Goal: Information Seeking & Learning: Learn about a topic

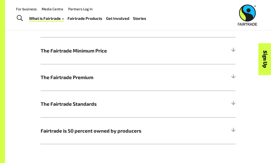
scroll to position [216, 0]
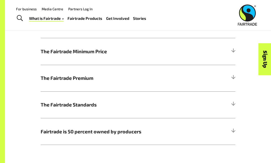
click at [231, 76] on div at bounding box center [233, 78] width 5 height 5
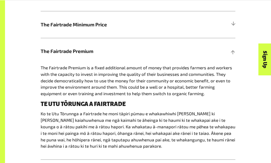
click at [232, 51] on div at bounding box center [233, 51] width 5 height 5
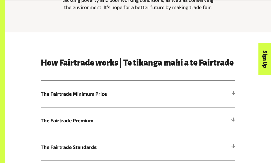
scroll to position [177, 0]
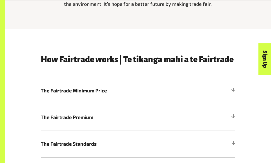
click at [236, 75] on div "Sign Up" at bounding box center [243, 68] width 32 height 13
click at [233, 75] on div "Sign Up" at bounding box center [243, 68] width 32 height 13
click at [232, 75] on div "Sign Up" at bounding box center [243, 68] width 32 height 13
click at [231, 89] on div at bounding box center [233, 90] width 5 height 5
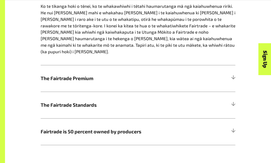
scroll to position [323, 0]
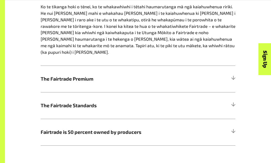
click at [234, 92] on h5 "The Fairtrade Standards" at bounding box center [138, 105] width 195 height 27
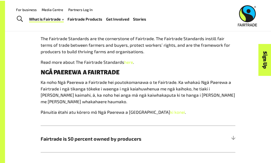
click at [235, 129] on h5 "Fairtrade is 50 percent owned by producers" at bounding box center [138, 138] width 195 height 27
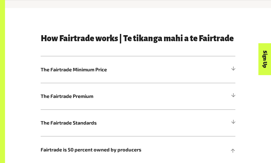
scroll to position [198, 0]
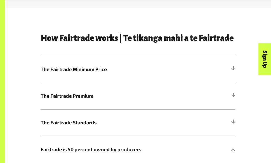
click at [239, 64] on div "How Fairtrade works | Te tikanga mahi a te Fairtrade The Fairtrade Minimum Pric…" at bounding box center [138, 152] width 241 height 237
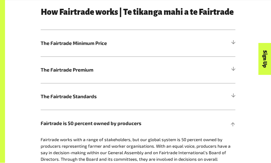
click at [235, 42] on div at bounding box center [233, 43] width 5 height 5
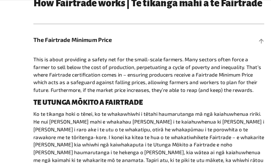
scroll to position [234, 0]
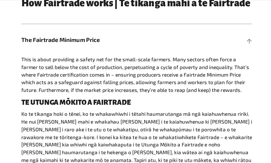
click at [24, 29] on header "Menu For business Media Centre Partners Log In What is Fairtrade How Fairtrade …" at bounding box center [135, 15] width 271 height 30
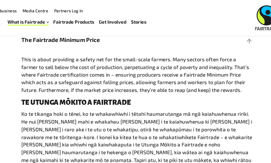
click at [41, 34] on span "The Fairtrade Minimum Price" at bounding box center [114, 33] width 146 height 7
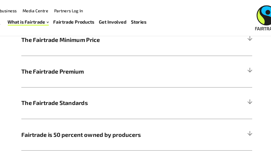
click at [41, 61] on span "The Fairtrade Premium" at bounding box center [114, 59] width 146 height 7
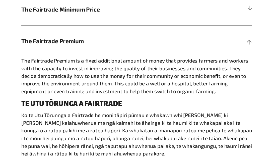
scroll to position [256, 0]
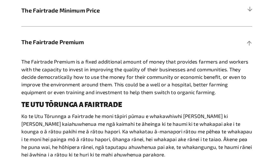
click at [41, 34] on span "The Fairtrade Premium" at bounding box center [114, 37] width 146 height 7
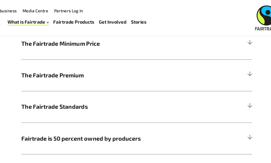
scroll to position [231, 0]
click at [41, 33] on span "The Fairtrade Minimum Price" at bounding box center [114, 36] width 146 height 7
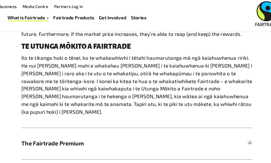
scroll to position [278, 0]
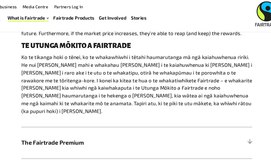
click at [49, 120] on span "The Fairtrade Premium" at bounding box center [114, 123] width 146 height 7
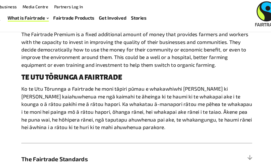
click at [41, 134] on span "The Fairtrade Standards" at bounding box center [114, 137] width 146 height 7
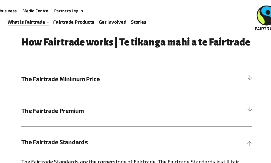
scroll to position [199, 0]
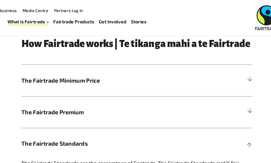
click at [41, 69] on span "The Fairtrade Minimum Price" at bounding box center [114, 67] width 146 height 7
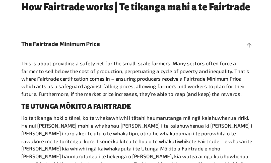
scroll to position [227, 0]
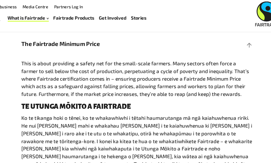
click at [41, 37] on span "The Fairtrade Minimum Price" at bounding box center [114, 40] width 146 height 7
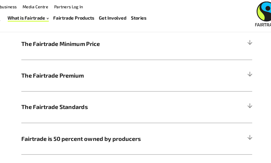
click at [41, 66] on span "The Fairtrade Premium" at bounding box center [114, 66] width 146 height 7
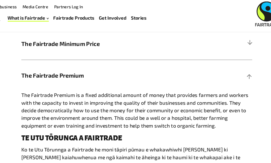
click at [41, 65] on span "The Fairtrade Premium" at bounding box center [114, 66] width 146 height 7
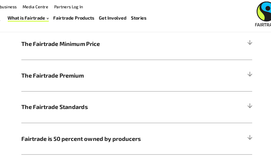
click at [41, 90] on span "The Fairtrade Standards" at bounding box center [114, 93] width 146 height 7
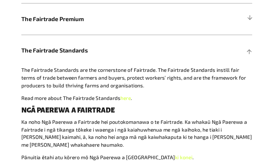
scroll to position [273, 0]
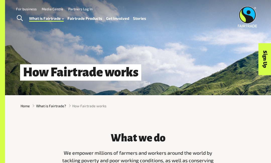
scroll to position [9, 0]
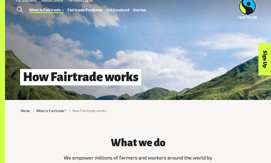
click at [169, 134] on div "What we do We empower millions of farmers and workers around the world by tackl…" at bounding box center [138, 155] width 161 height 49
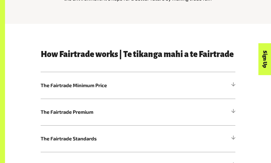
scroll to position [182, 0]
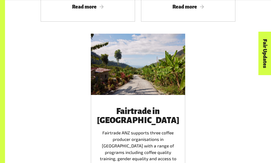
scroll to position [925, 0]
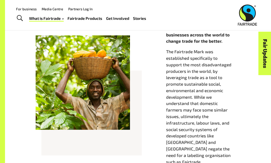
scroll to position [179, 0]
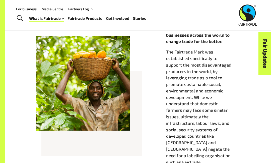
click at [40, 38] on link "Where Fairtrade works" at bounding box center [52, 39] width 55 height 8
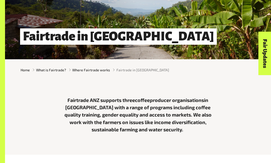
scroll to position [96, 0]
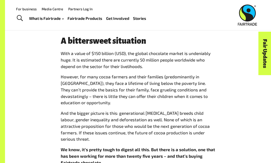
scroll to position [337, 0]
